Goal: Find specific page/section: Find specific page/section

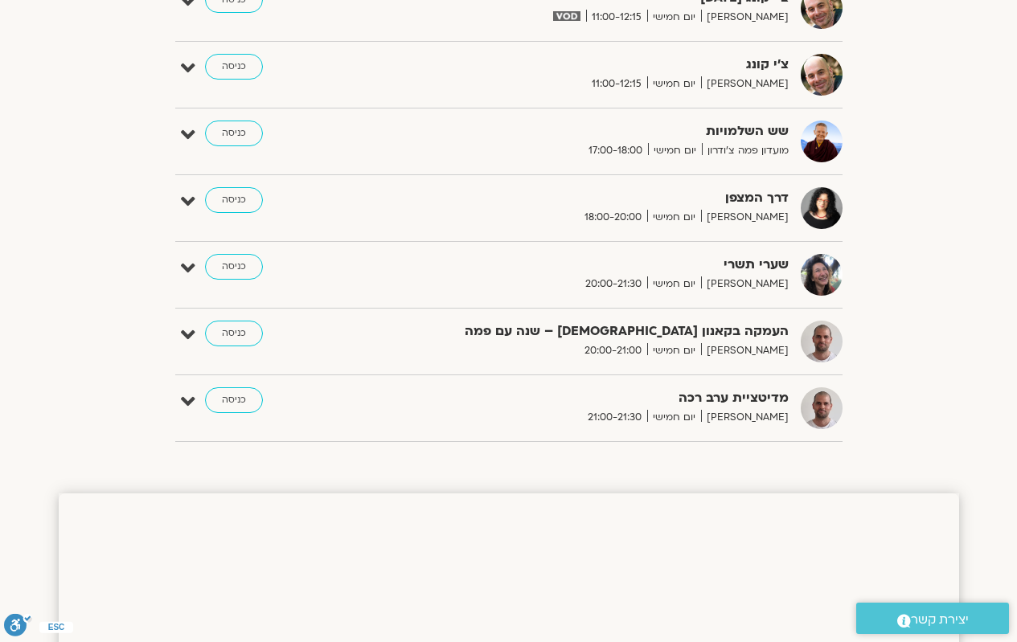
scroll to position [884, 0]
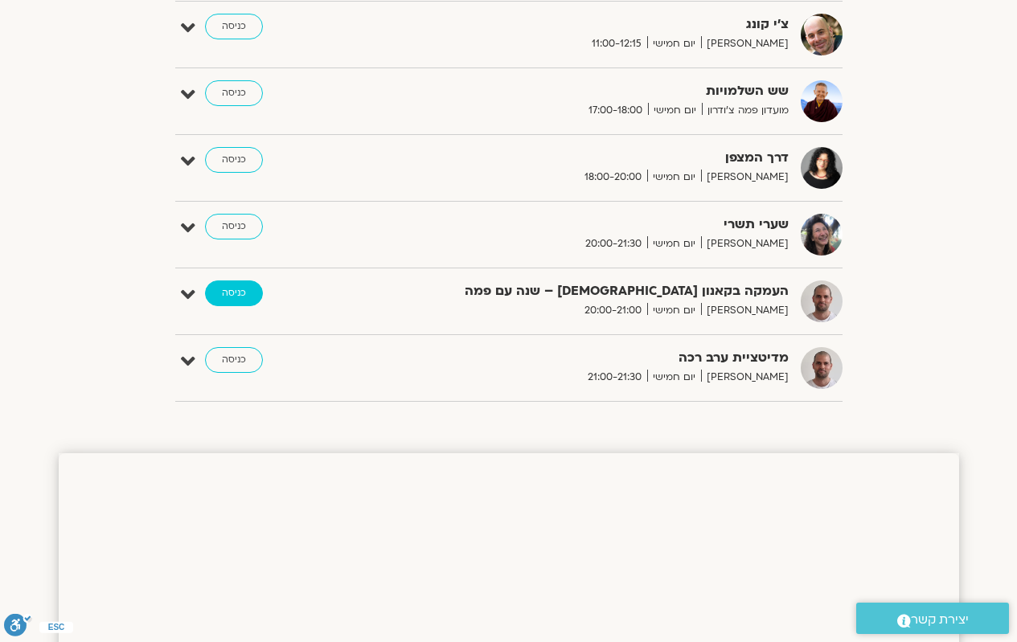
click at [231, 294] on link "כניסה" at bounding box center [234, 293] width 58 height 26
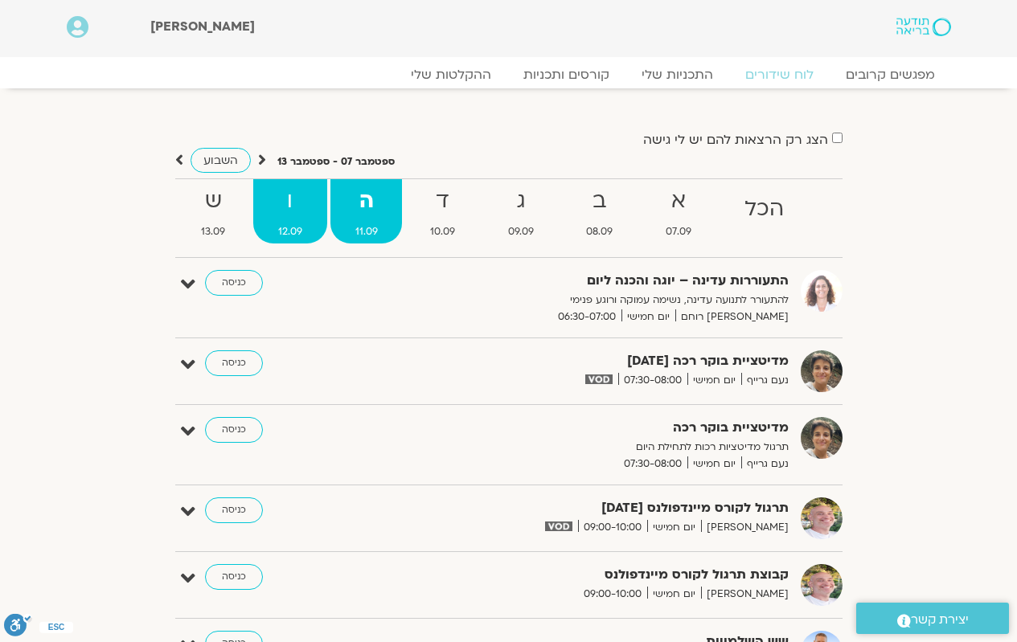
click at [292, 225] on span "12.09" at bounding box center [290, 231] width 74 height 17
